Goal: Transaction & Acquisition: Download file/media

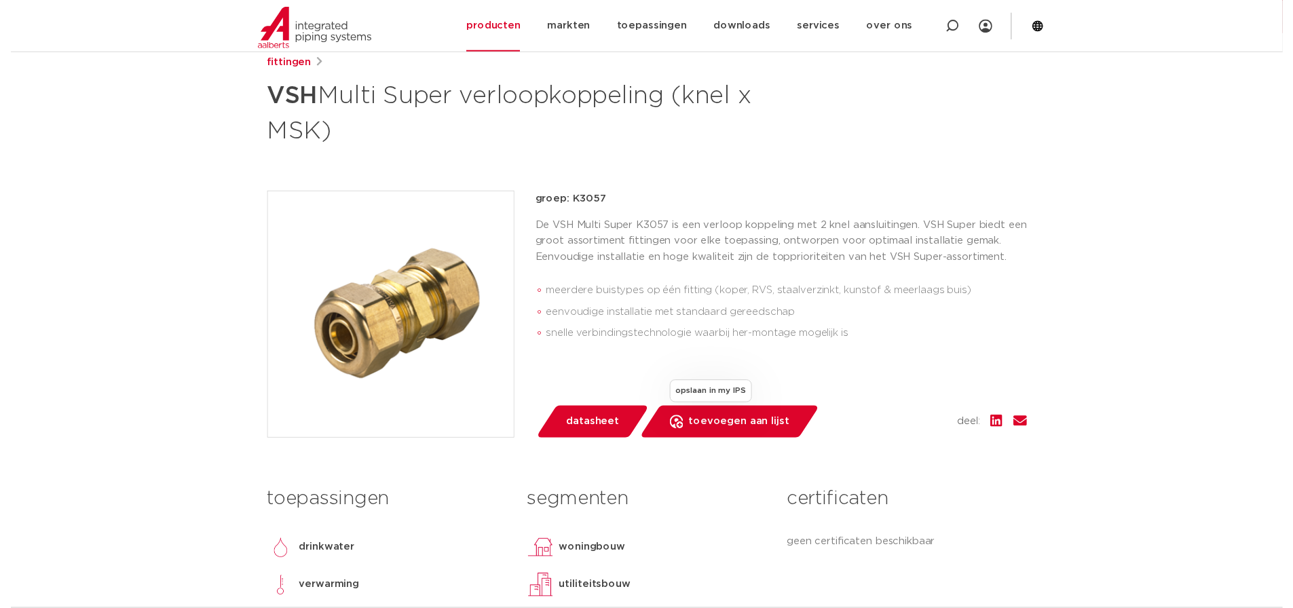
scroll to position [339, 0]
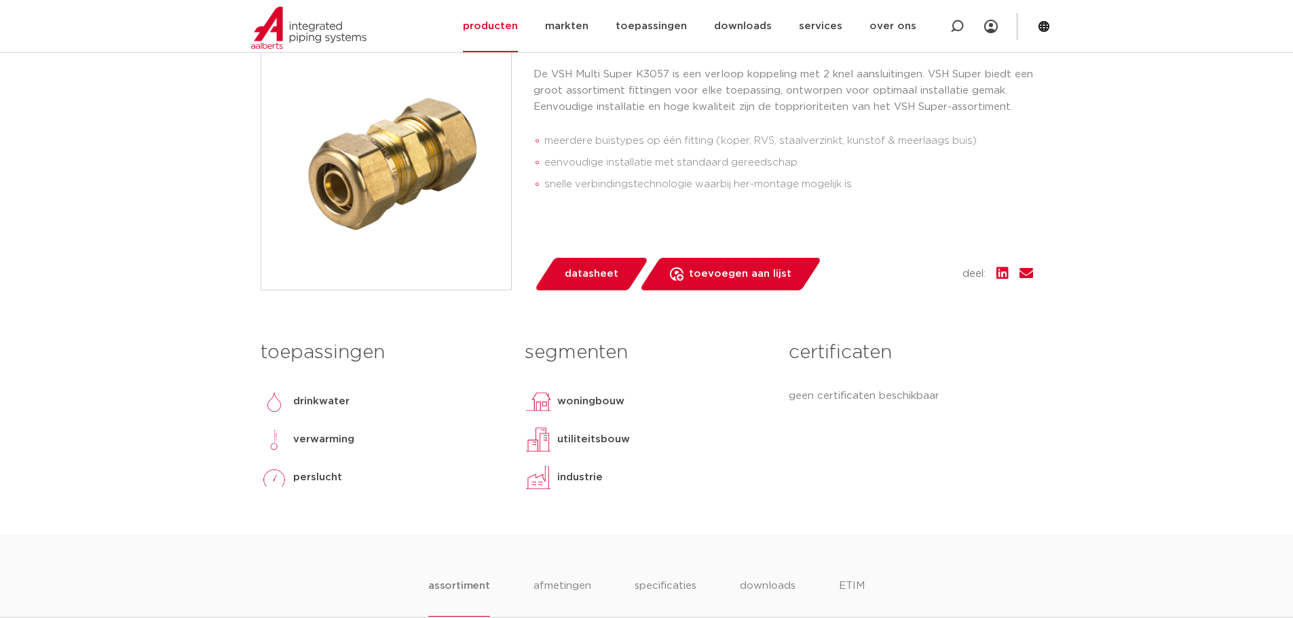
click at [575, 267] on span "datasheet" at bounding box center [592, 274] width 54 height 22
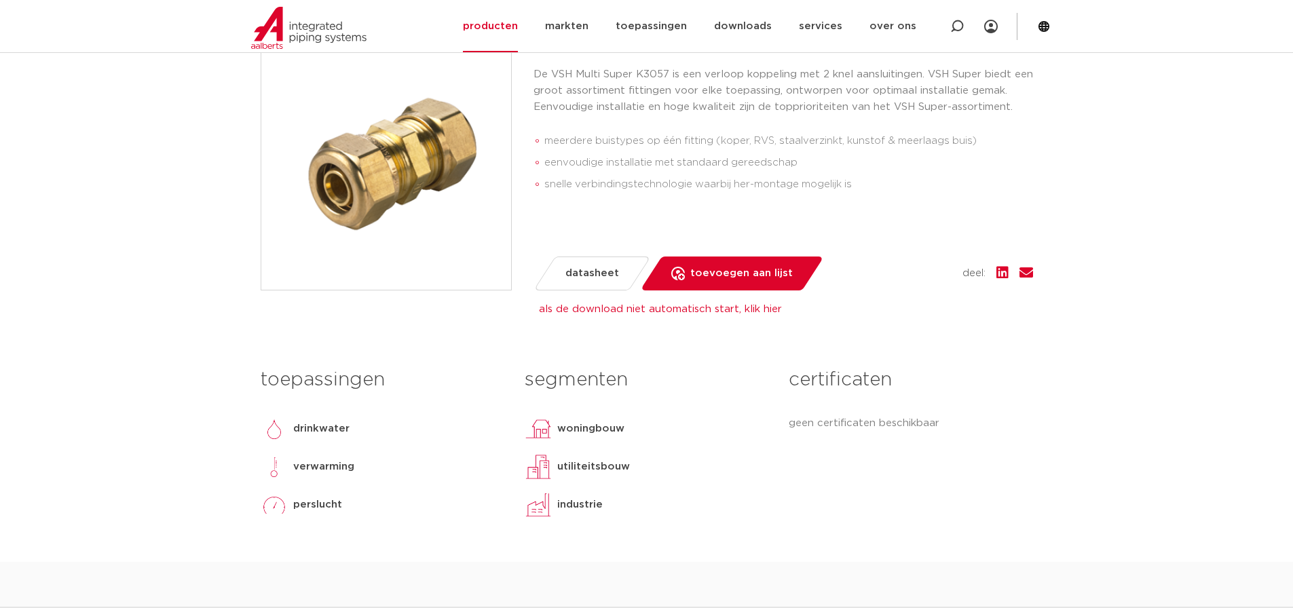
click at [624, 309] on link "als de download niet automatisch start, klik hier" at bounding box center [660, 309] width 243 height 10
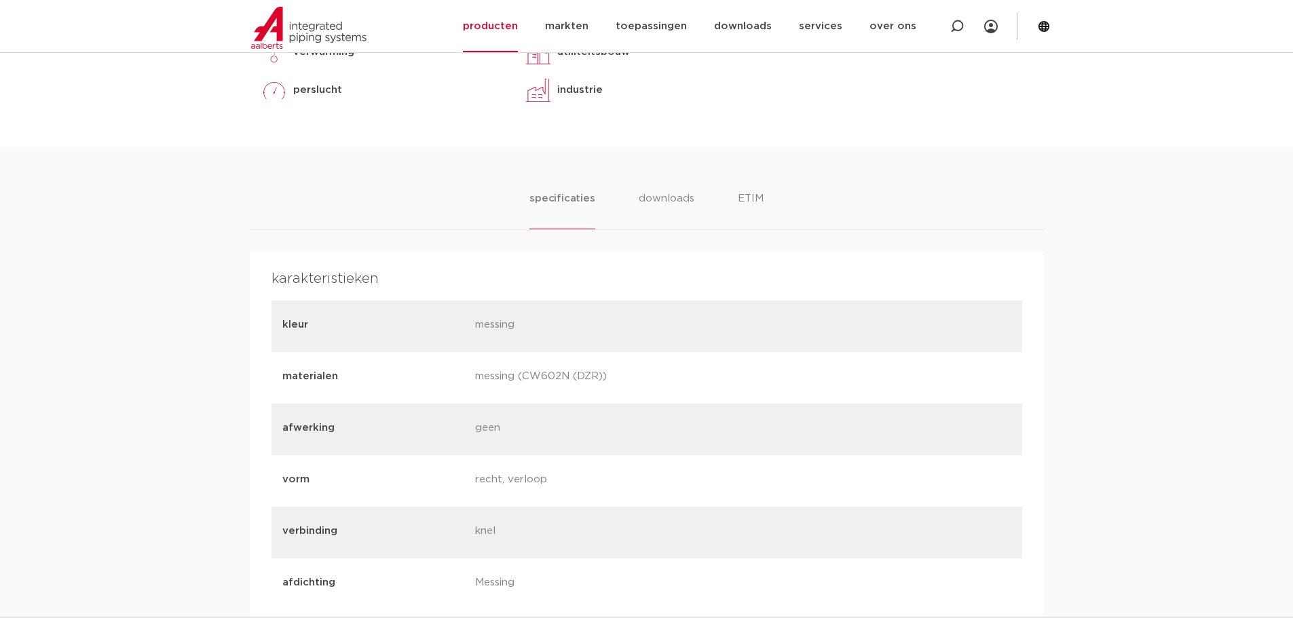
scroll to position [679, 0]
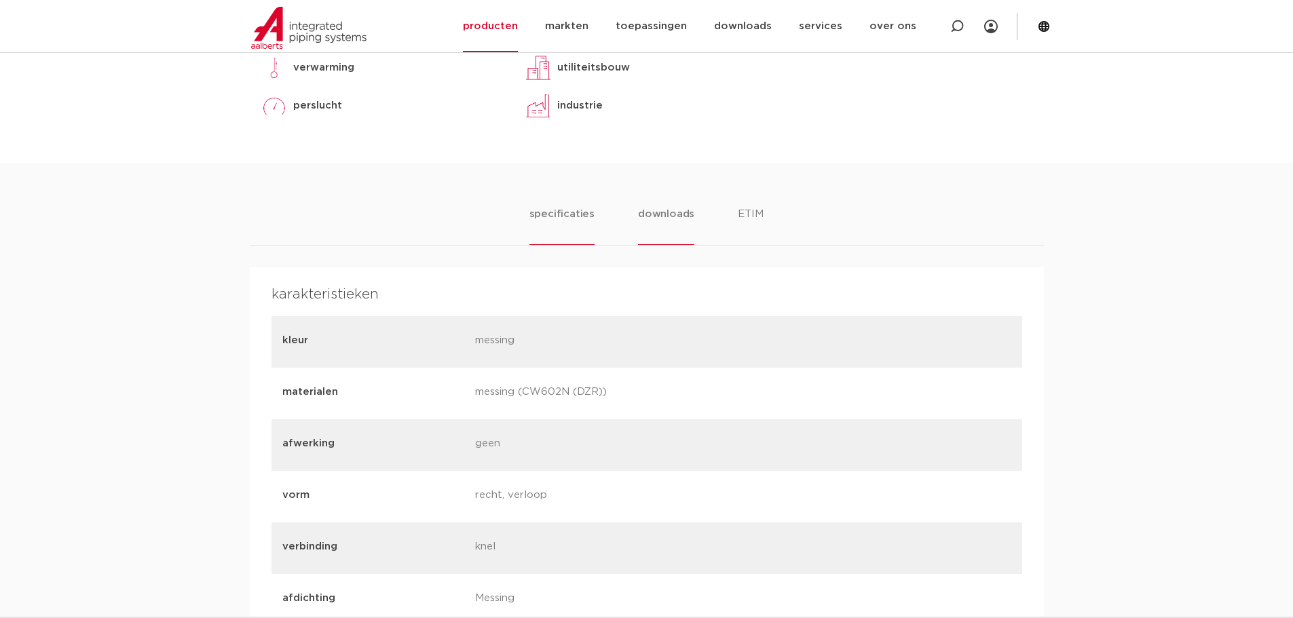
click at [665, 219] on li "downloads" at bounding box center [666, 225] width 56 height 39
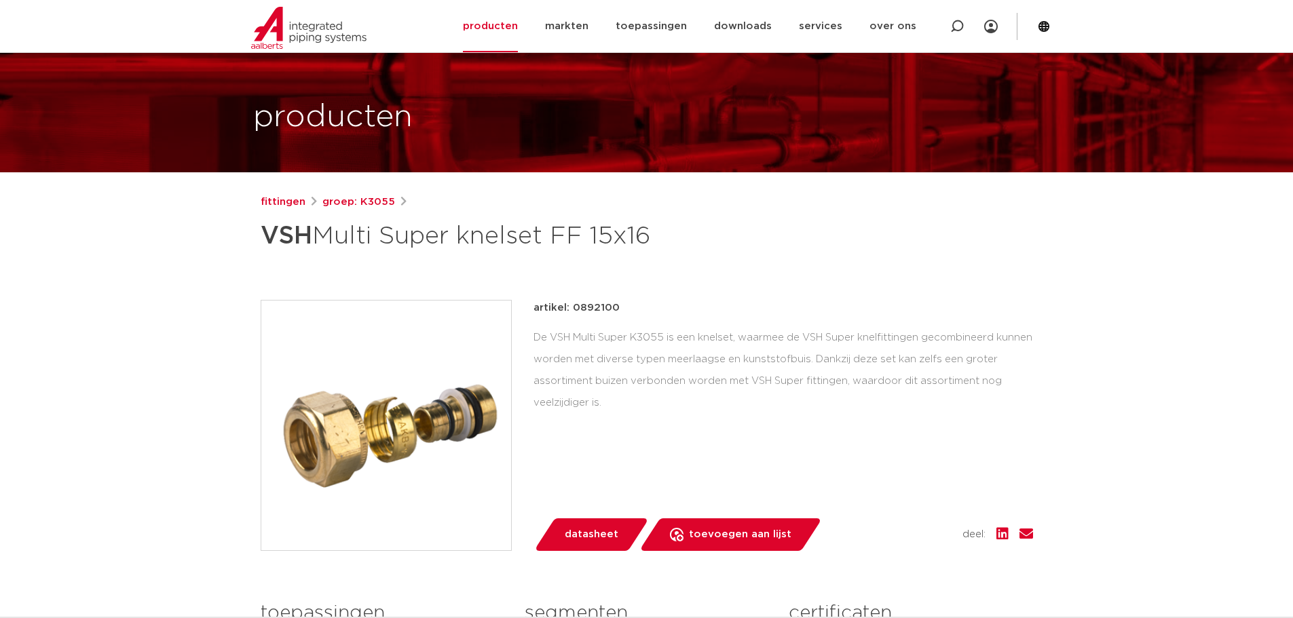
scroll to position [0, 0]
